Goal: Information Seeking & Learning: Find specific fact

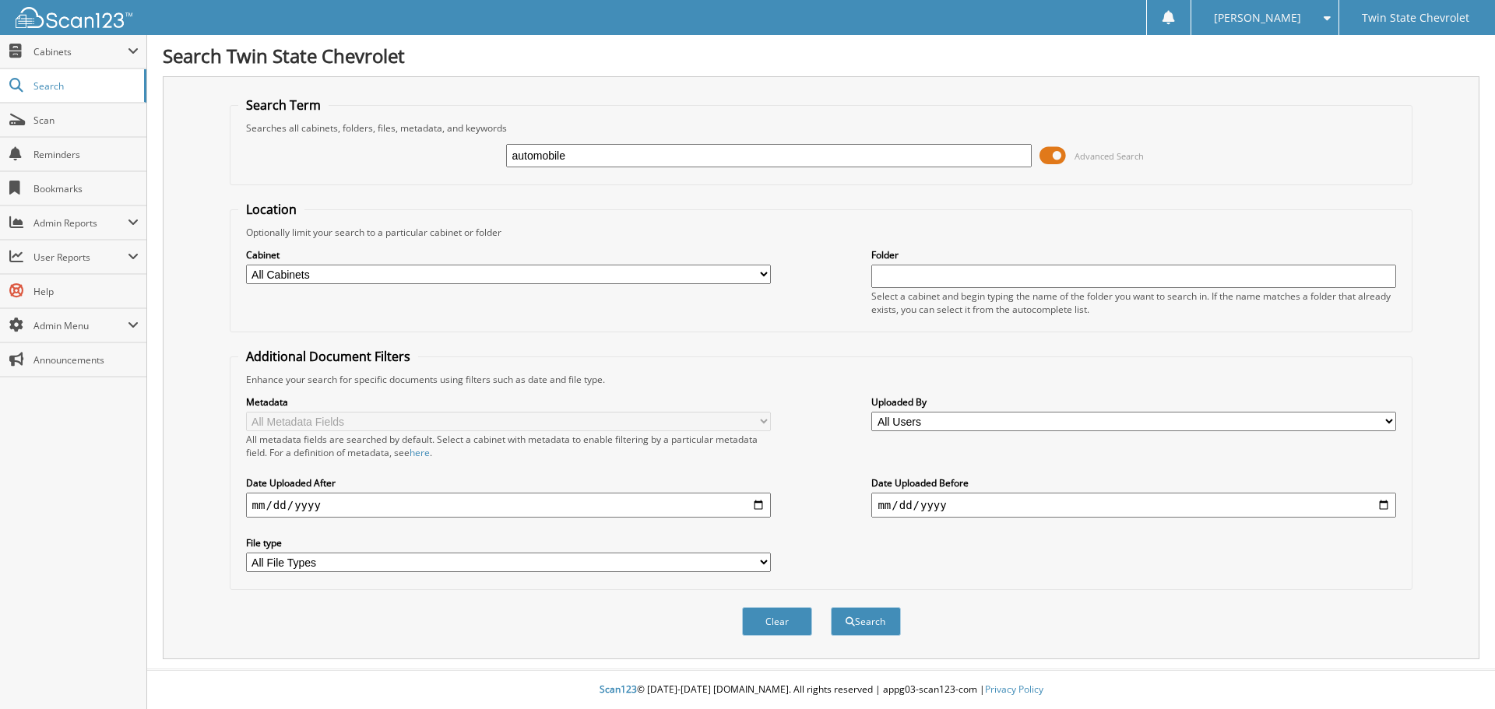
type input "automobile"
click at [831, 607] on button "Search" at bounding box center [866, 621] width 70 height 29
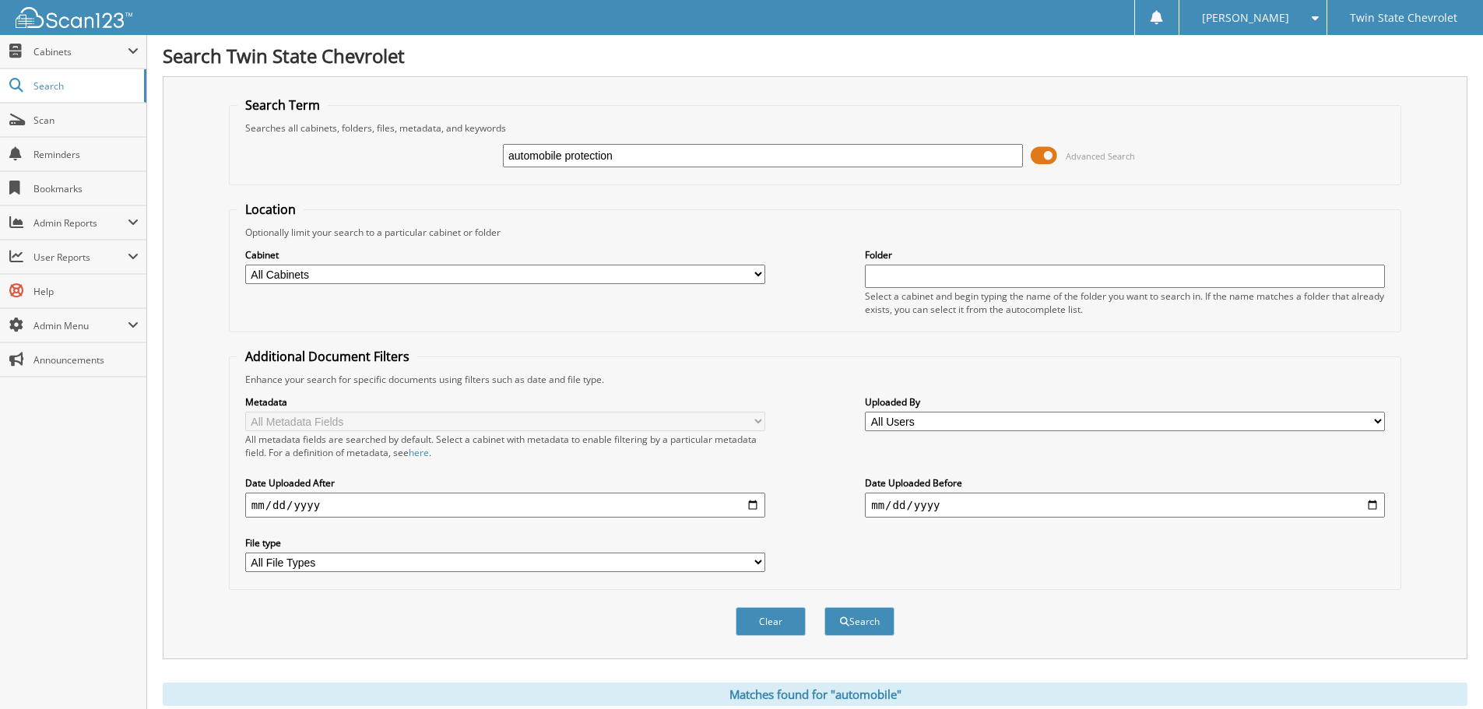
type input "automobile protection"
click at [824, 607] on button "Search" at bounding box center [859, 621] width 70 height 29
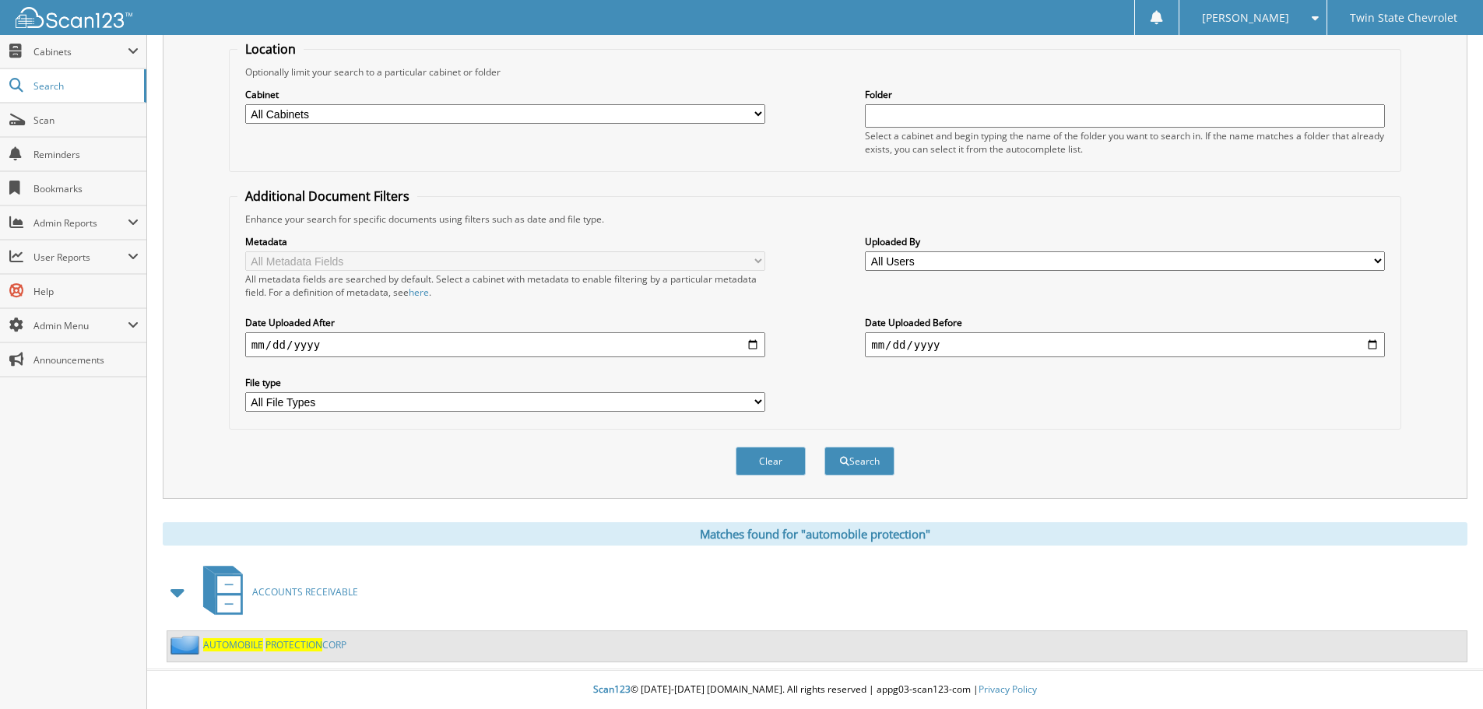
scroll to position [161, 0]
click at [285, 643] on span "PROTECTION" at bounding box center [293, 644] width 57 height 13
